Goal: Task Accomplishment & Management: Manage account settings

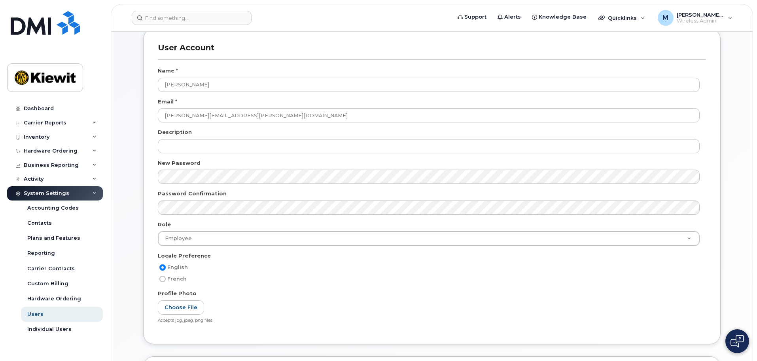
scroll to position [170, 0]
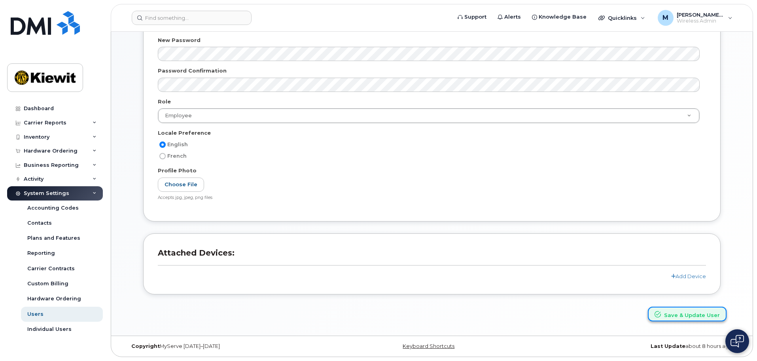
click at [697, 309] on button "Save & Update User" at bounding box center [687, 313] width 79 height 15
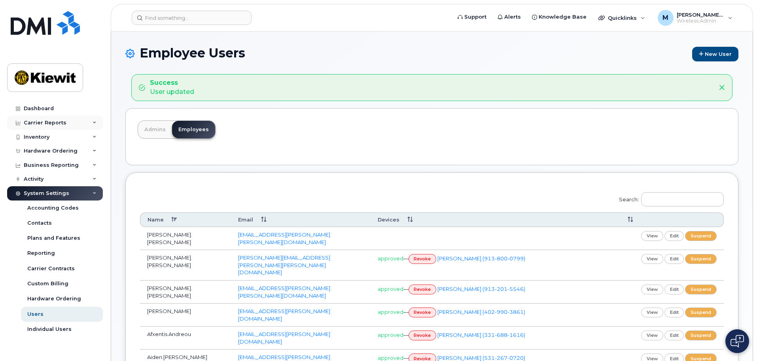
click at [47, 123] on div "Carrier Reports" at bounding box center [45, 123] width 43 height 6
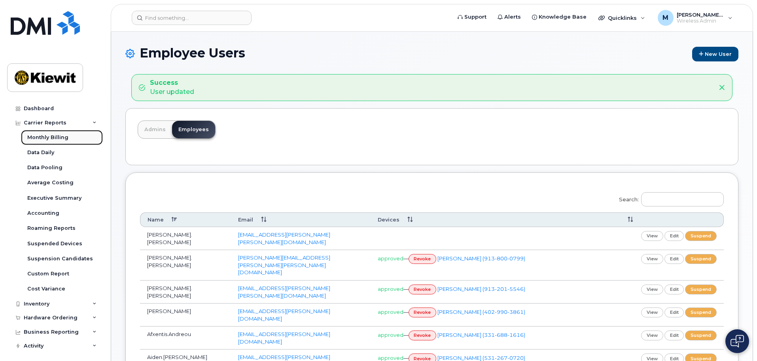
click at [51, 139] on div "Monthly Billing" at bounding box center [47, 137] width 41 height 7
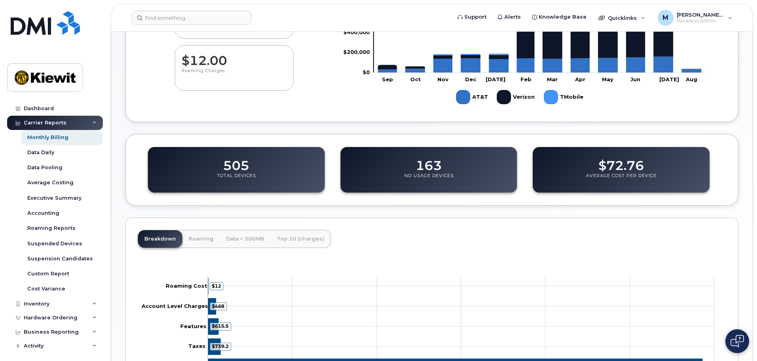
scroll to position [260, 0]
